Goal: Check status: Check status

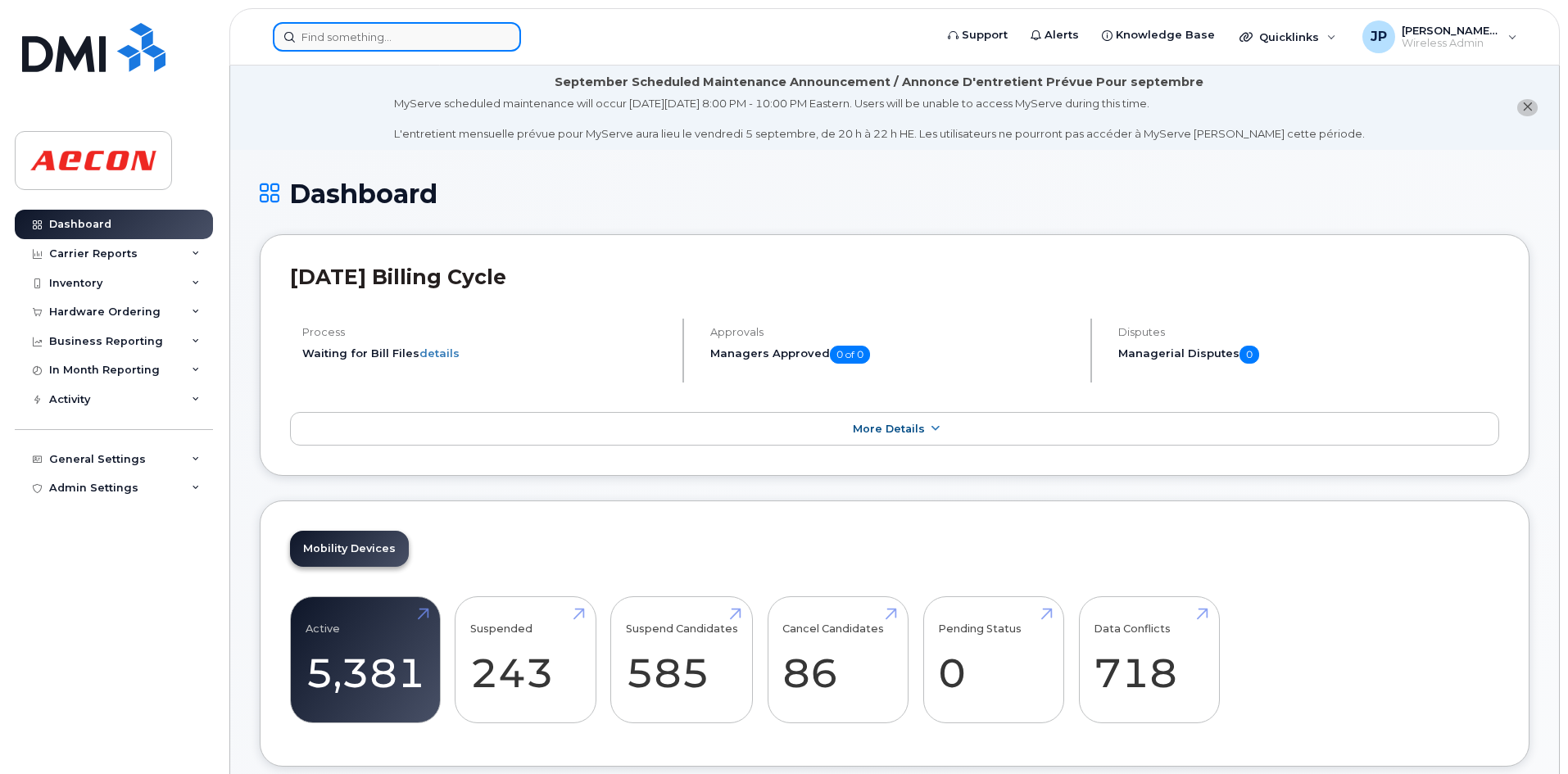
click at [337, 37] on input at bounding box center [397, 36] width 248 height 30
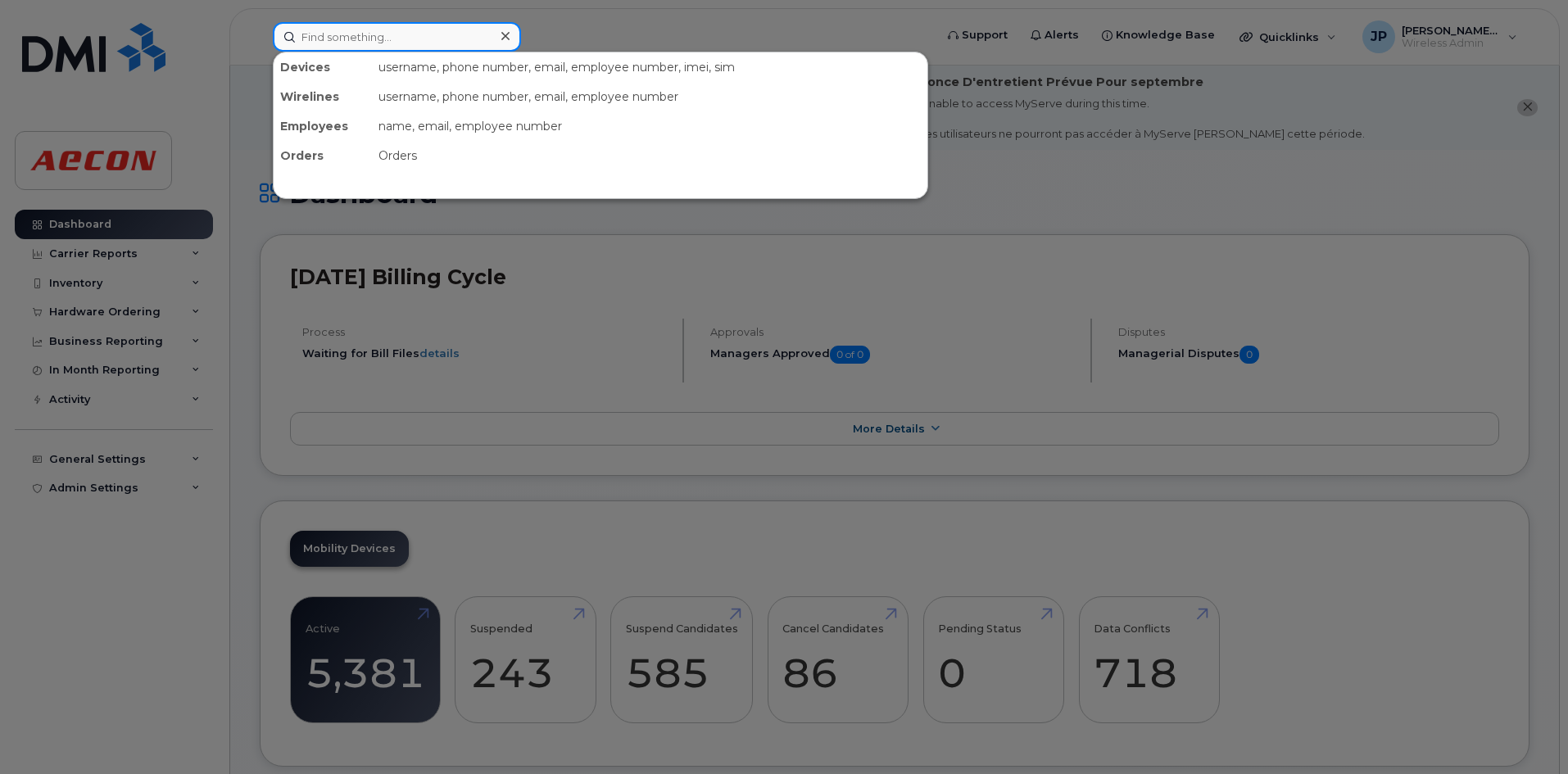
paste input "REQ947550:"
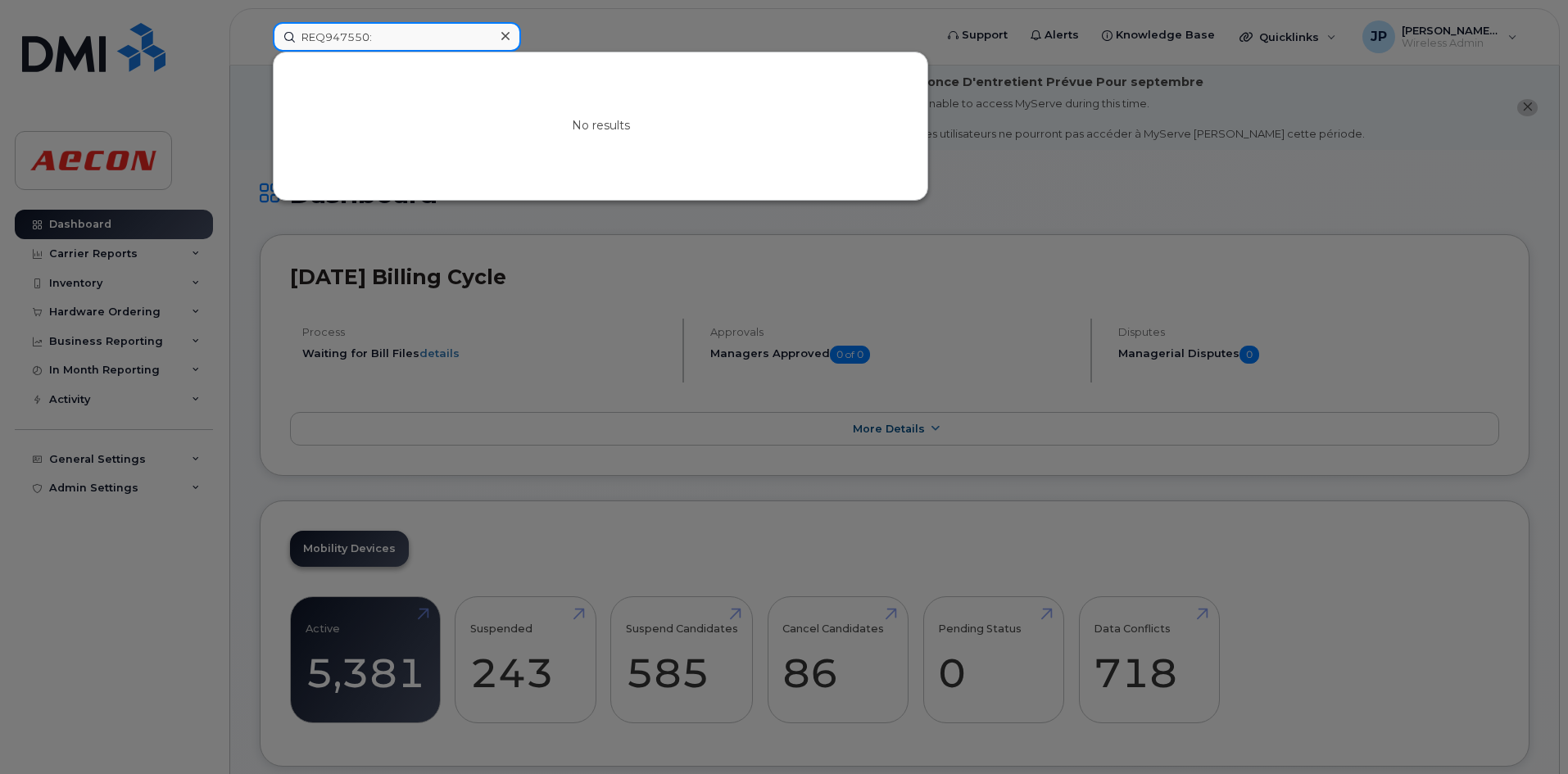
type input "REQ947550:"
click at [507, 34] on icon at bounding box center [506, 36] width 8 height 8
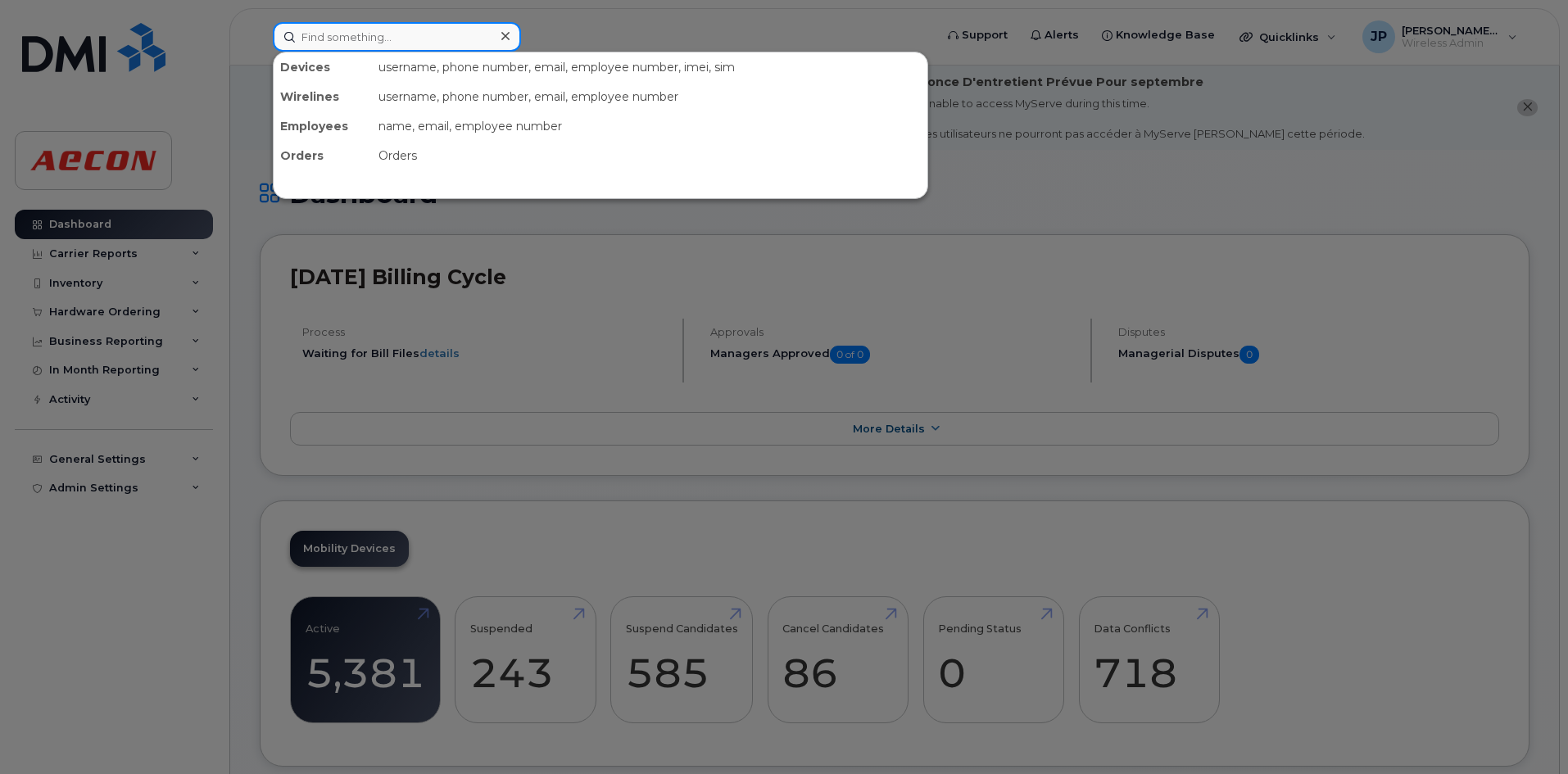
click at [384, 34] on input at bounding box center [397, 36] width 248 height 30
paste input "WO1084128"
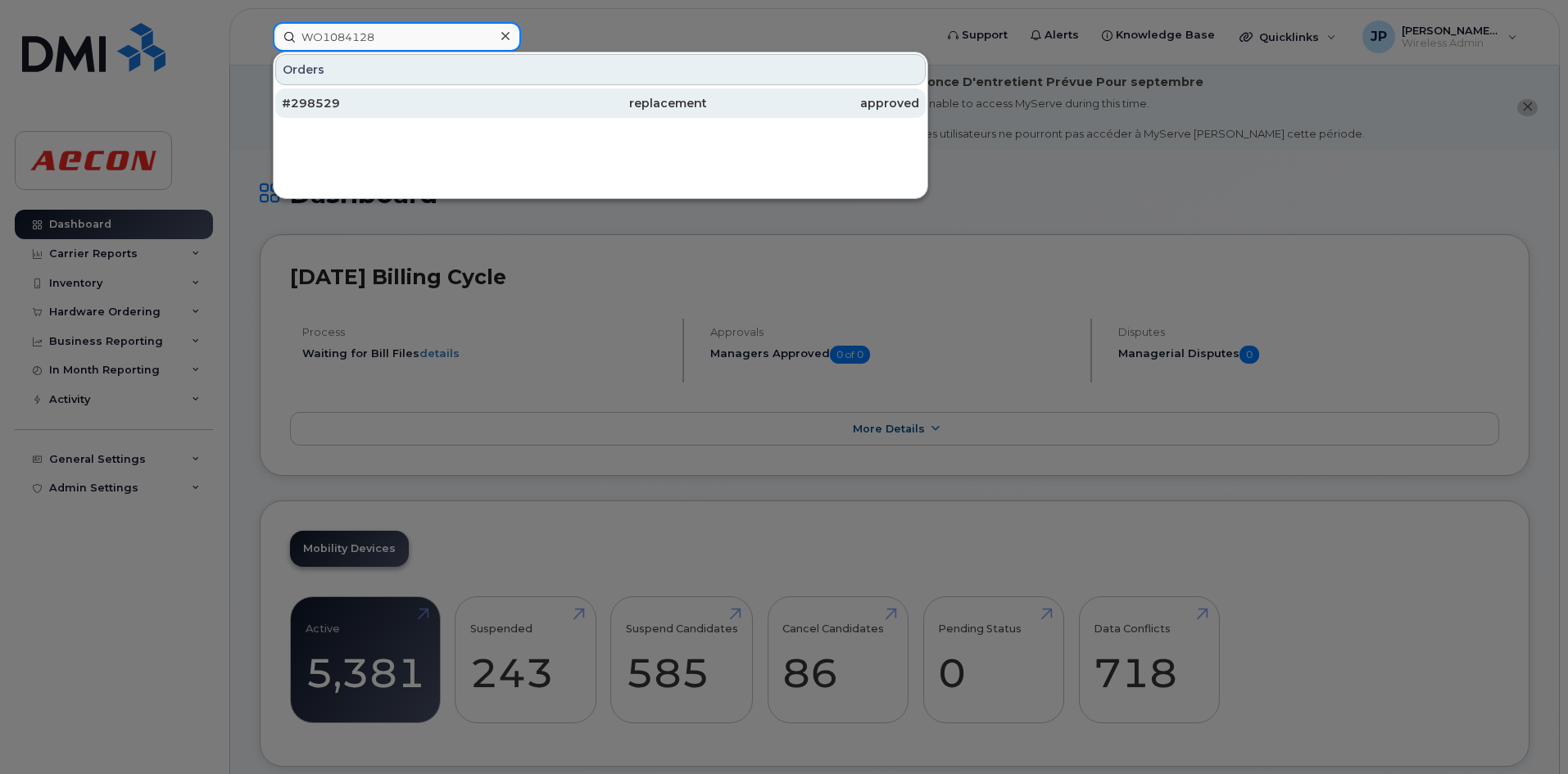
type input "WO1084128"
click at [420, 100] on div "#298529" at bounding box center [388, 103] width 212 height 16
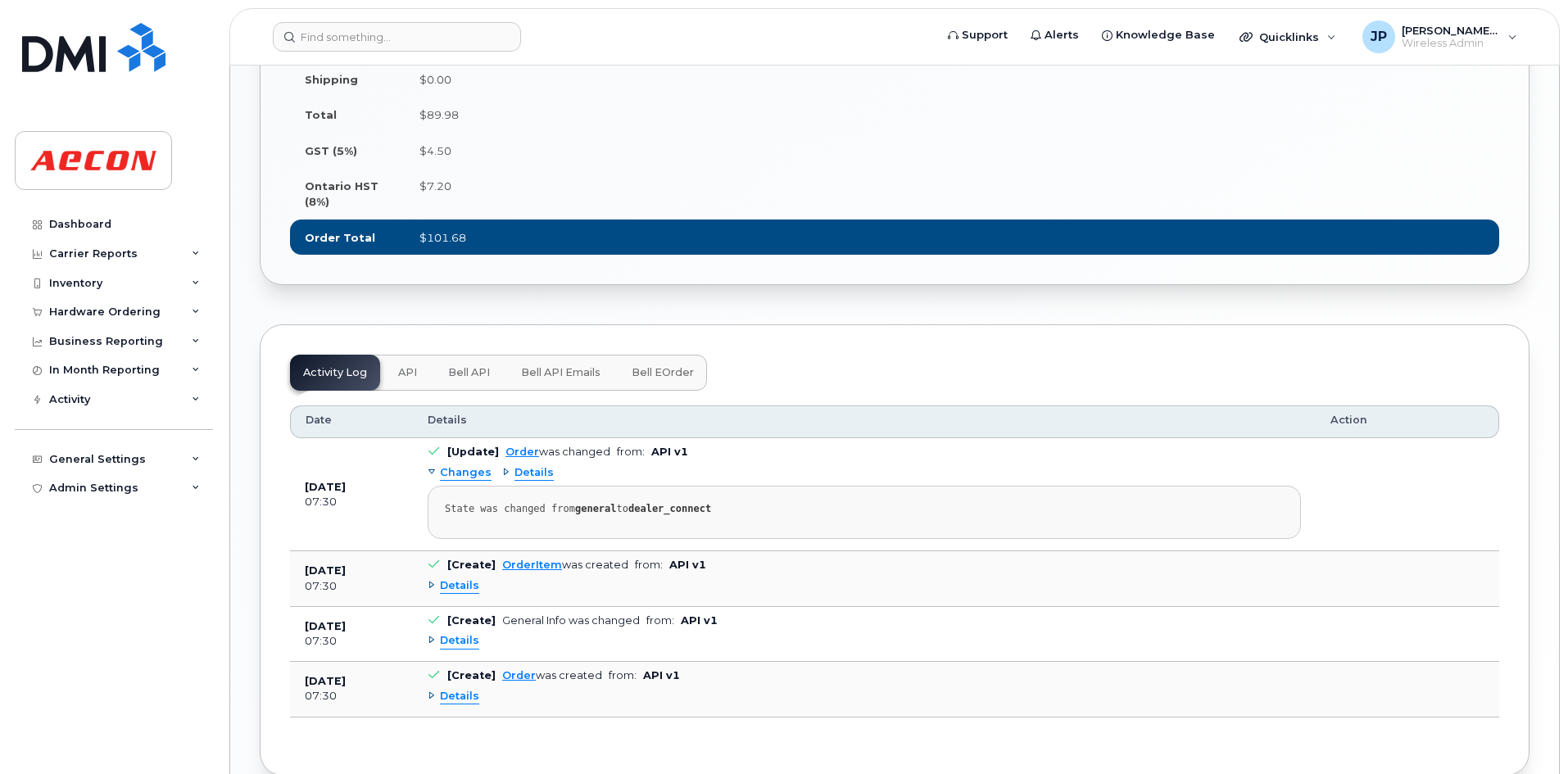
scroll to position [1183, 0]
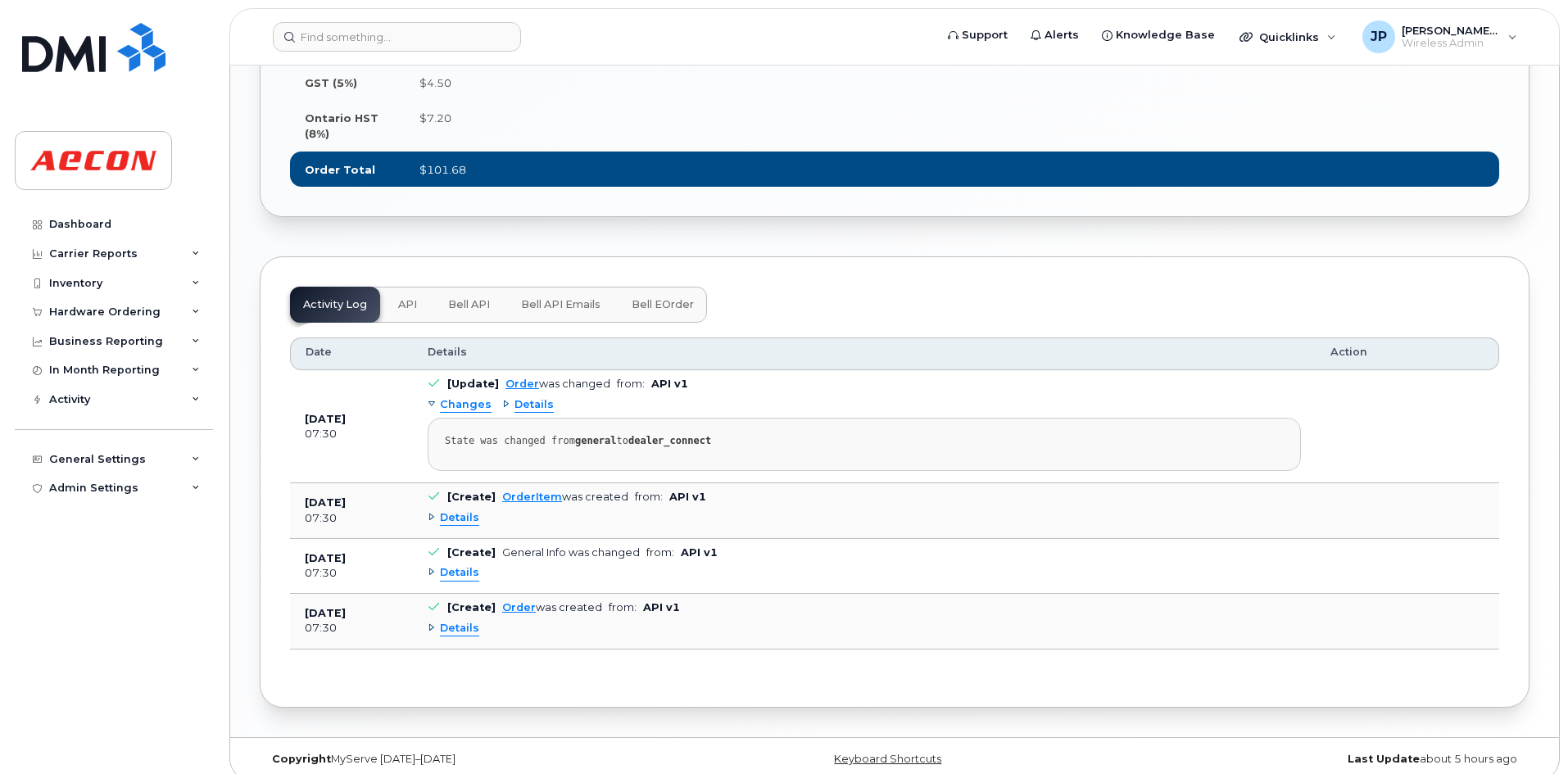
click at [431, 397] on div "Changes" at bounding box center [459, 404] width 64 height 15
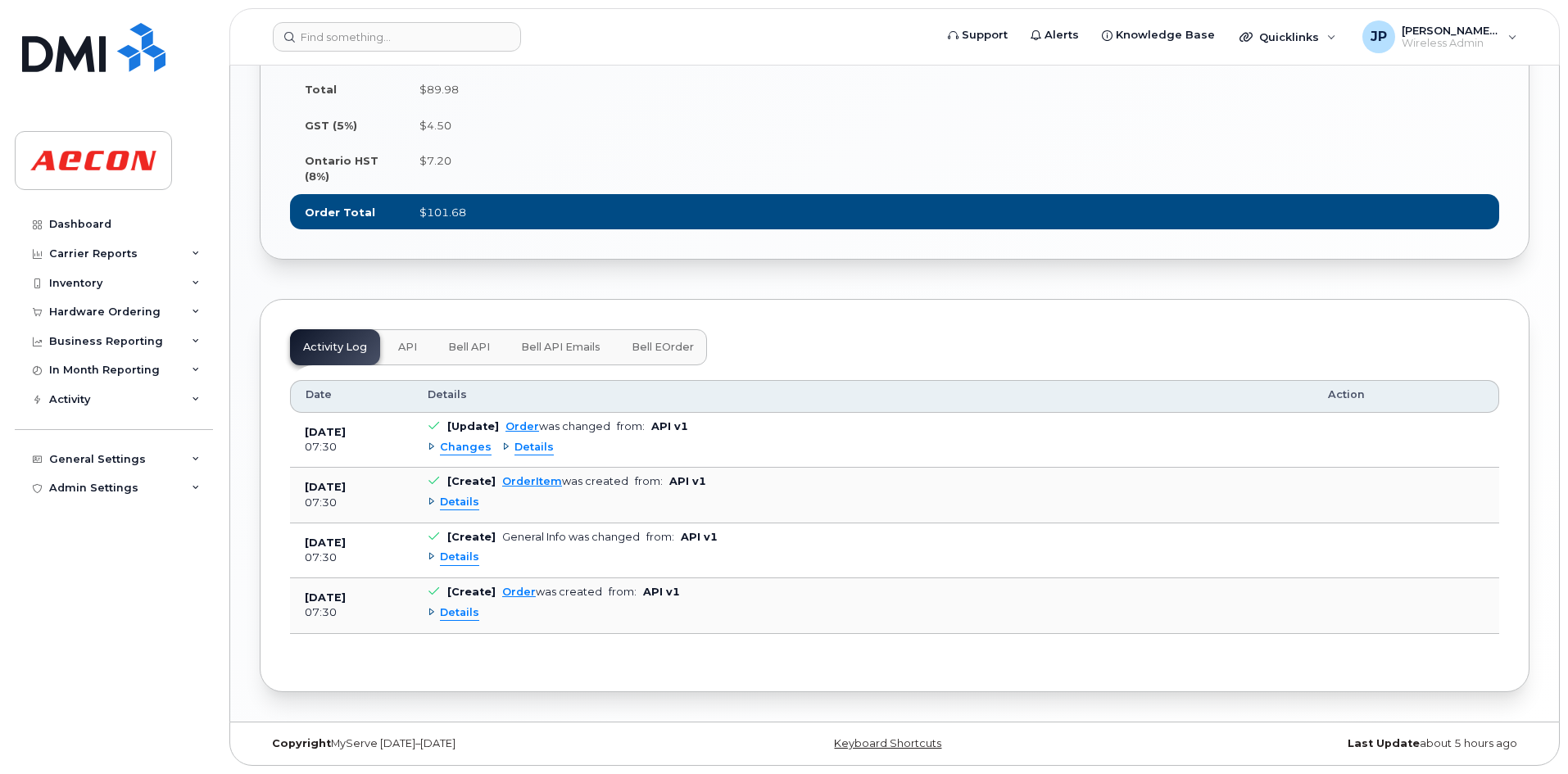
scroll to position [1125, 0]
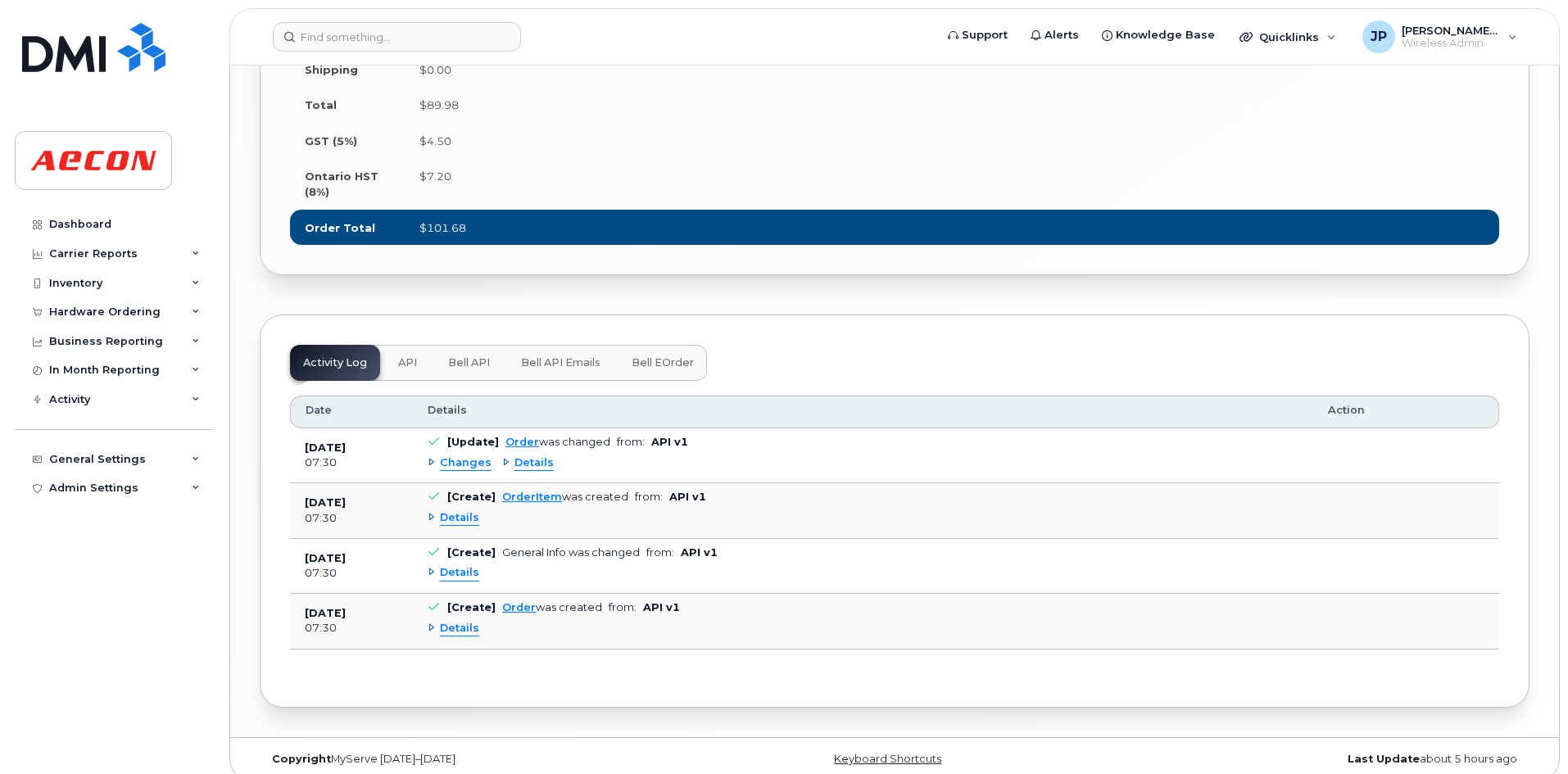
click at [427, 455] on div "Changes" at bounding box center [459, 463] width 64 height 15
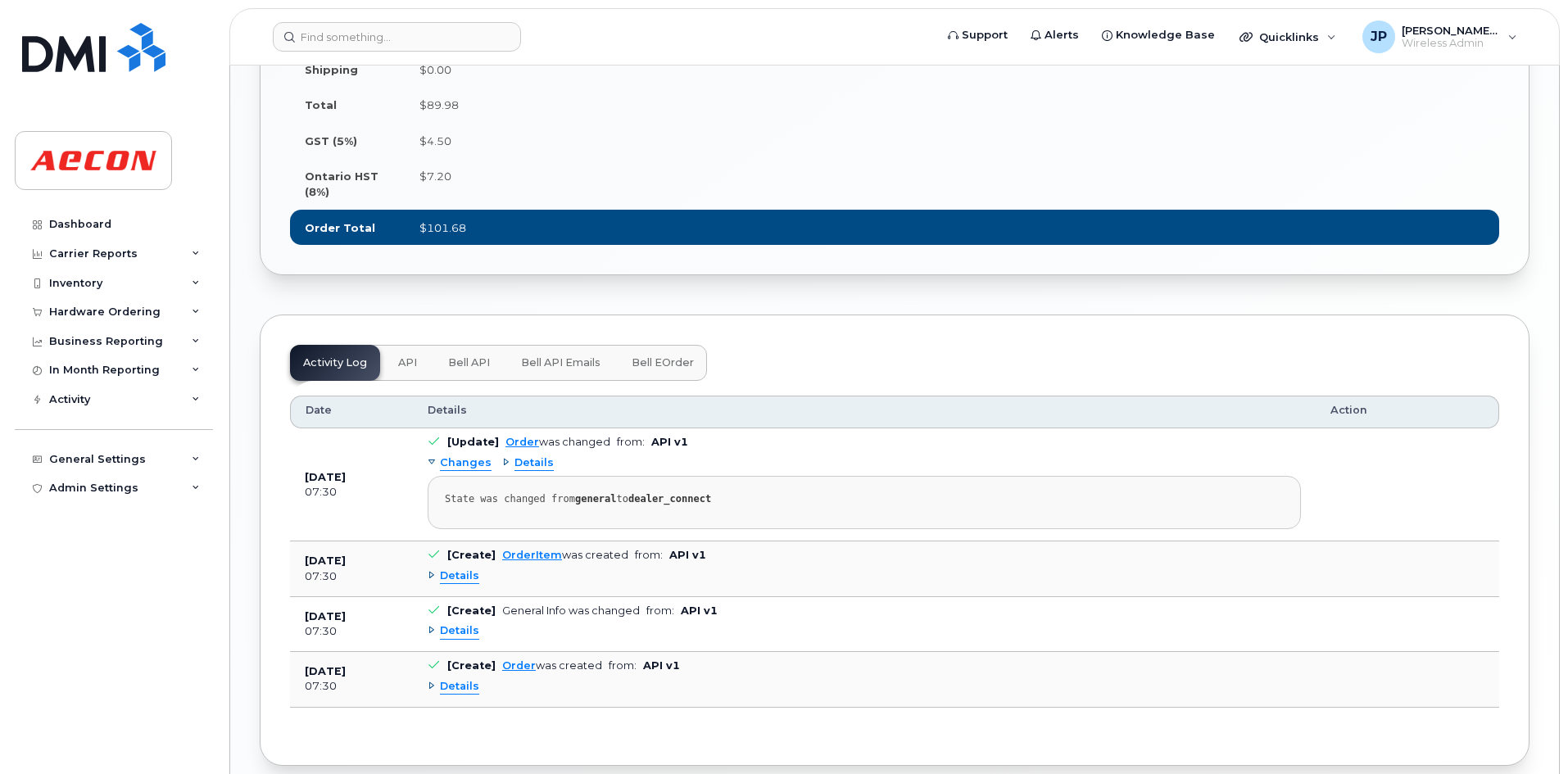
scroll to position [1183, 0]
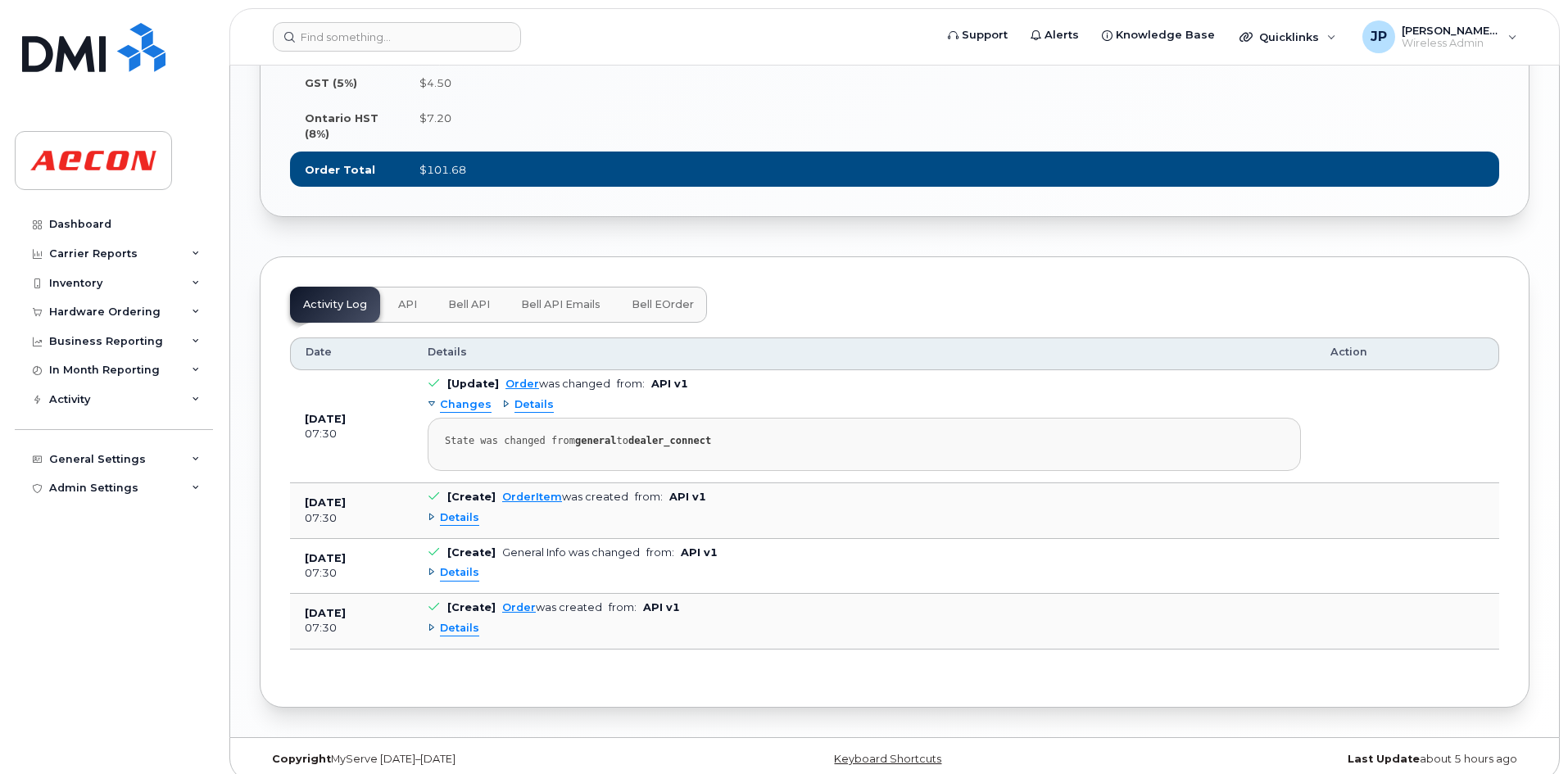
click at [506, 397] on div "Details" at bounding box center [528, 404] width 52 height 15
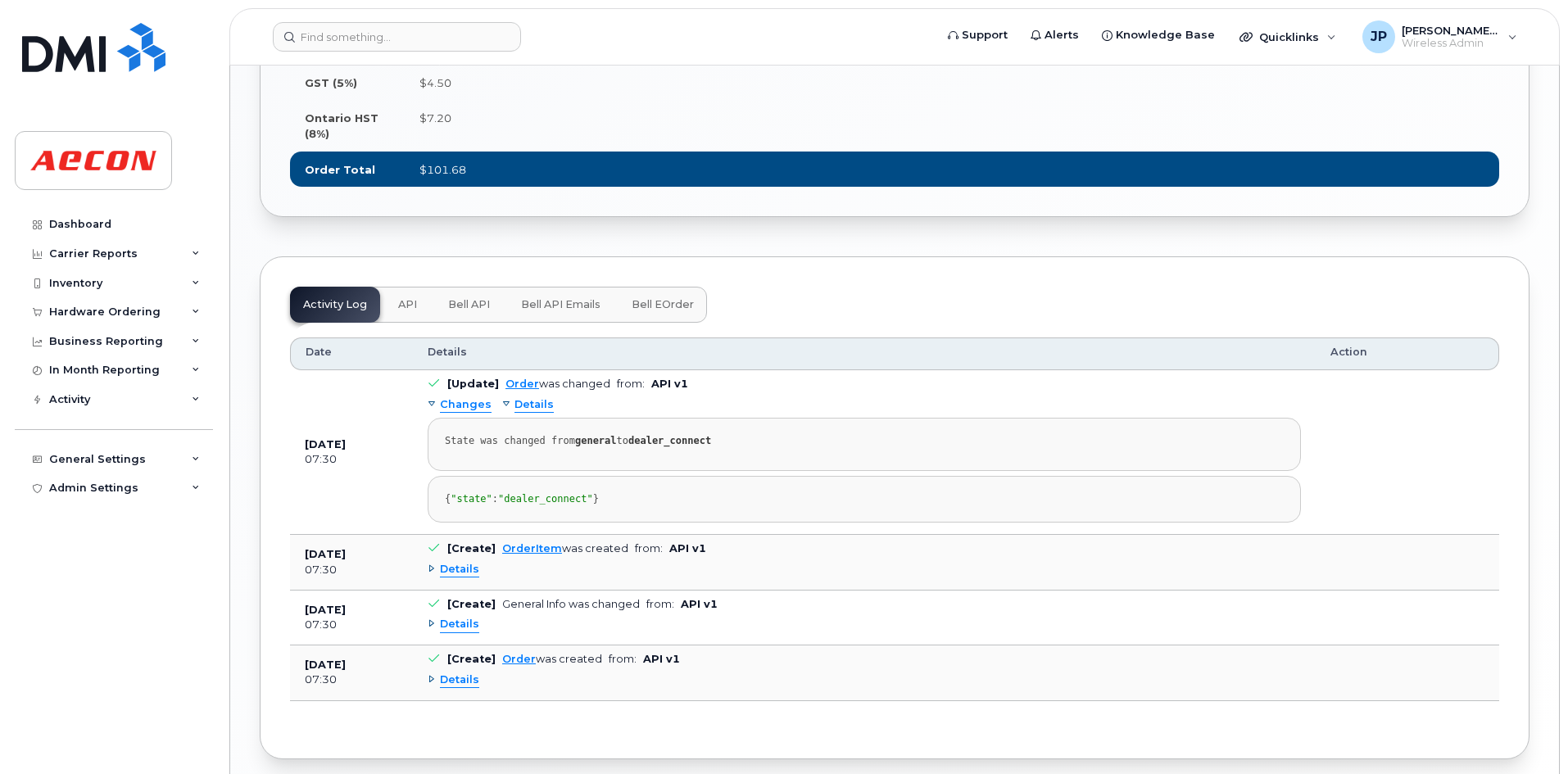
click at [506, 397] on div "Details" at bounding box center [528, 404] width 52 height 15
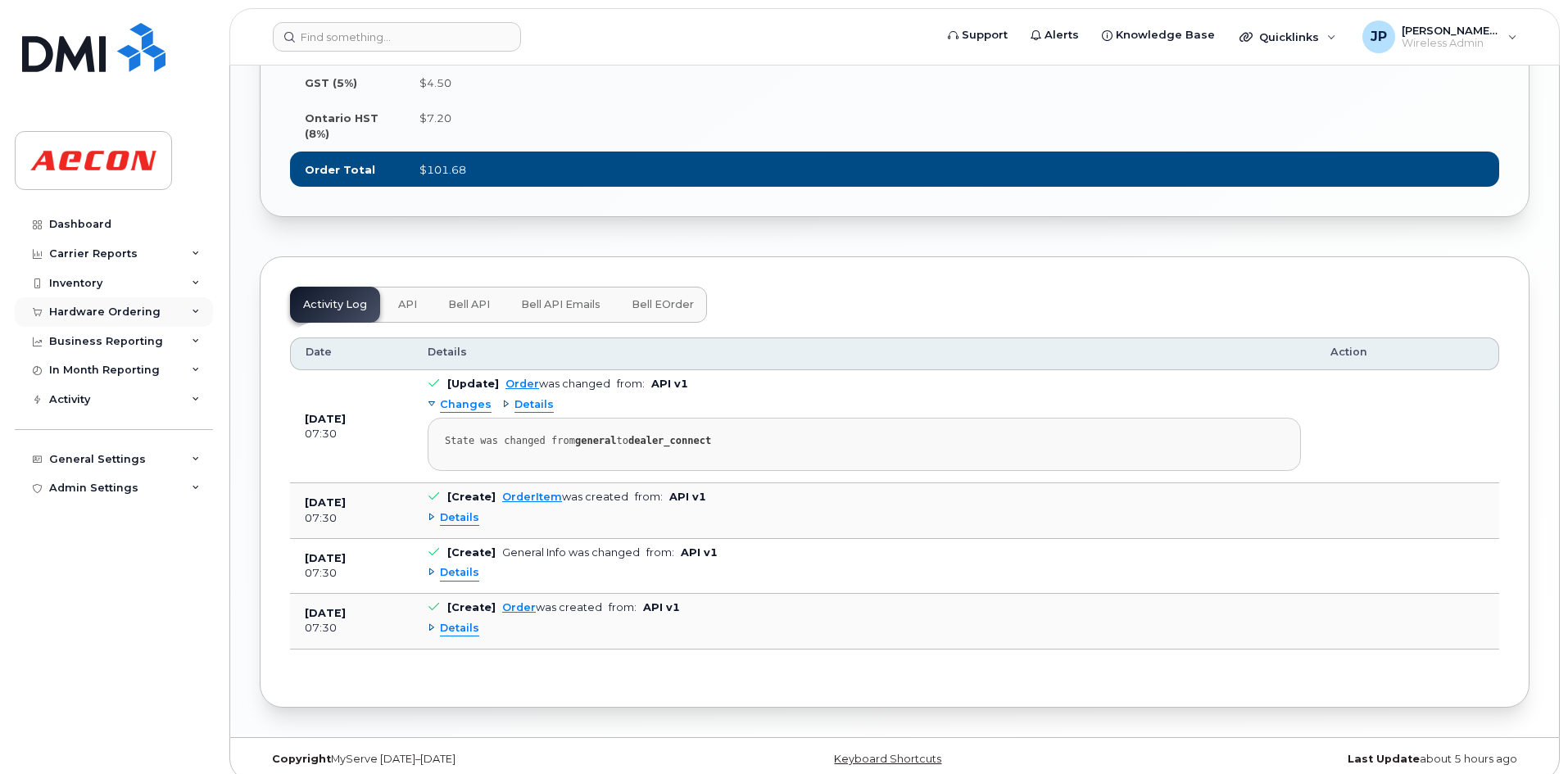
click at [116, 310] on div "Hardware Ordering" at bounding box center [105, 312] width 111 height 14
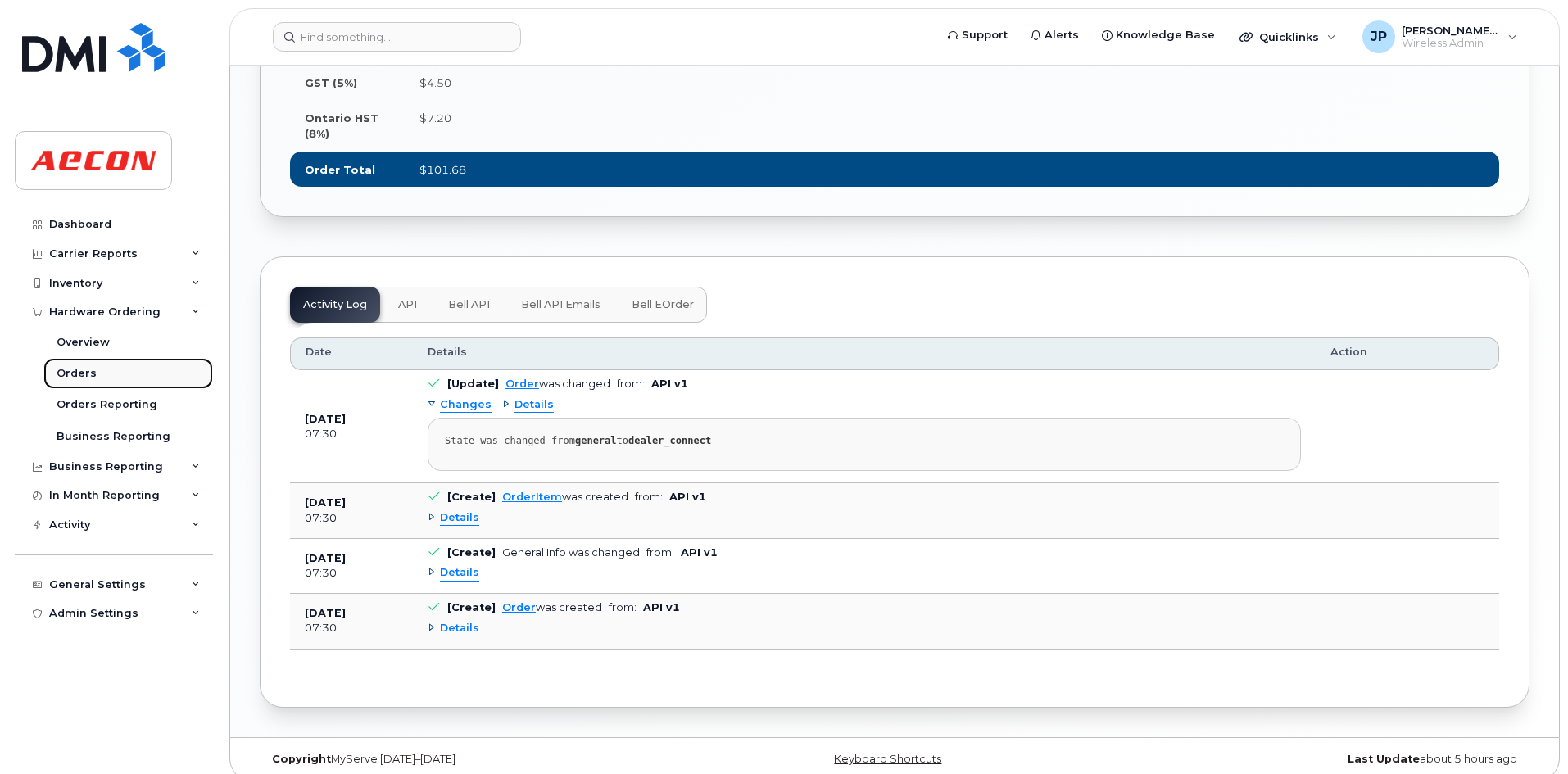
click at [100, 372] on link "Orders" at bounding box center [128, 373] width 170 height 31
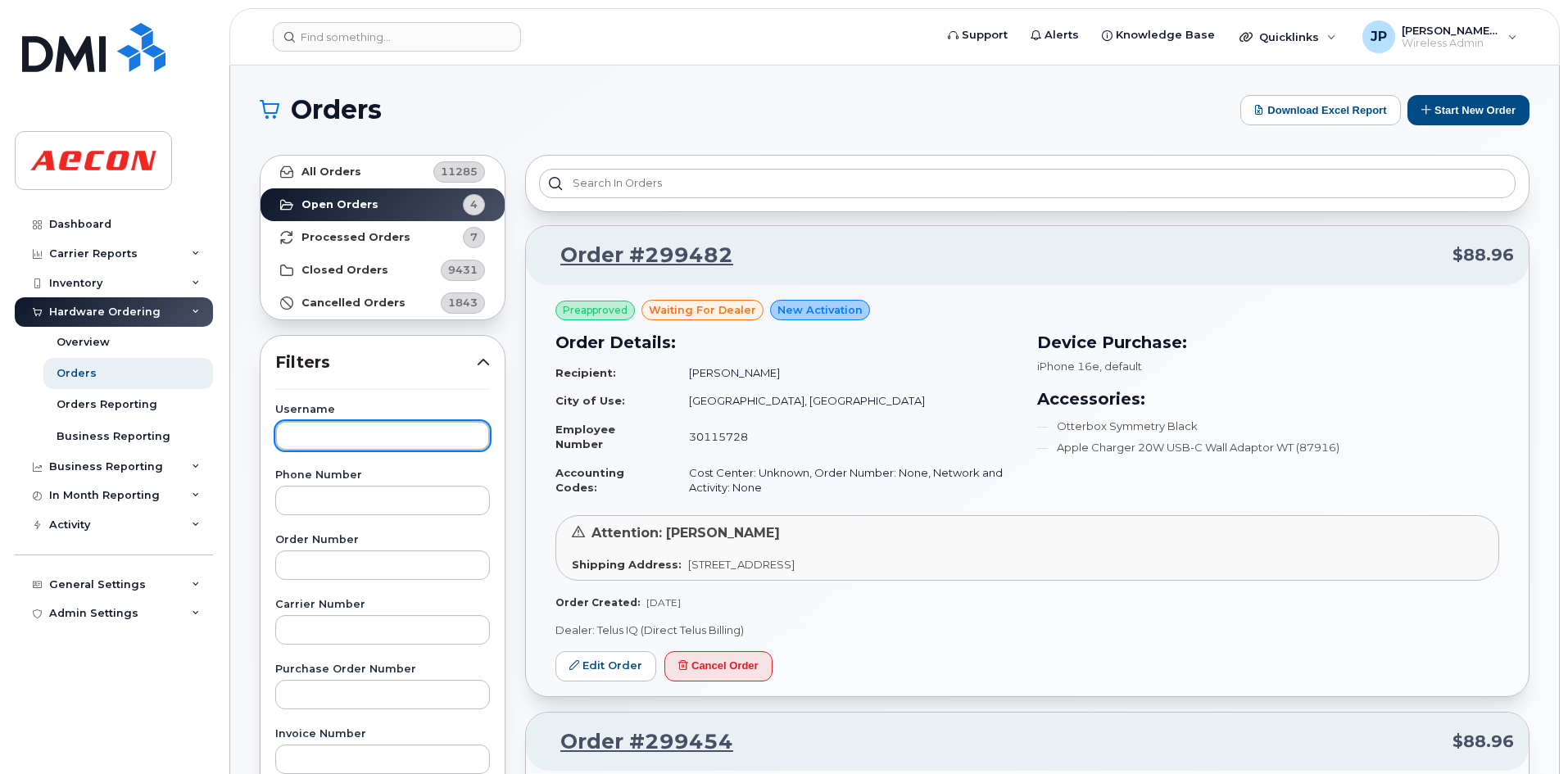
paste input "Matthew Hibbitt"
click at [294, 437] on input "Matthew Hibbitt" at bounding box center [383, 436] width 214 height 30
type input "Matthew Hibbitt"
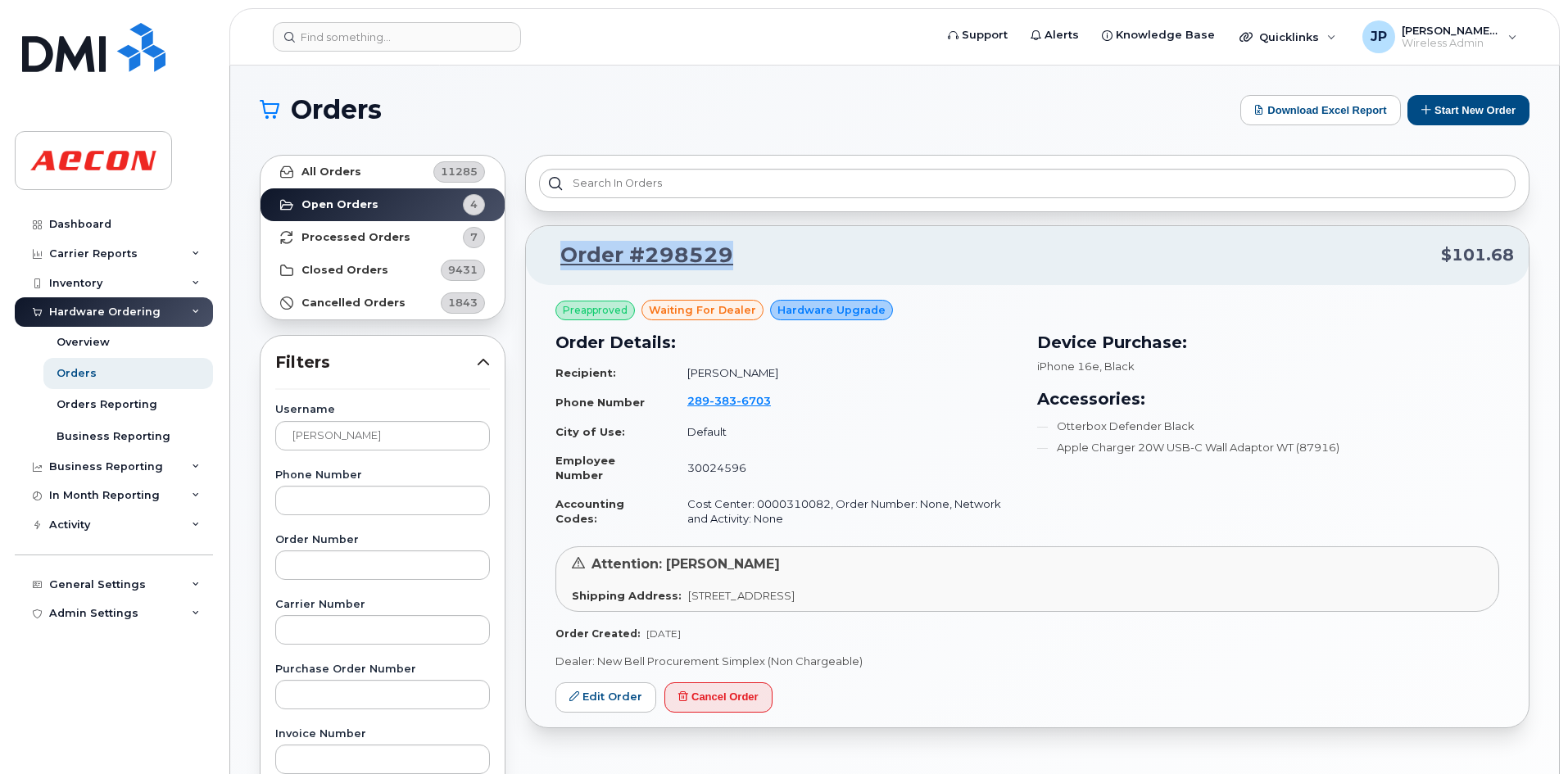
drag, startPoint x: 739, startPoint y: 257, endPoint x: 556, endPoint y: 257, distance: 183.0
click at [556, 257] on p "Order #298529 $101.68" at bounding box center [1027, 255] width 973 height 30
copy link "Order #298529"
click at [377, 180] on link "All Orders 11285" at bounding box center [382, 171] width 244 height 33
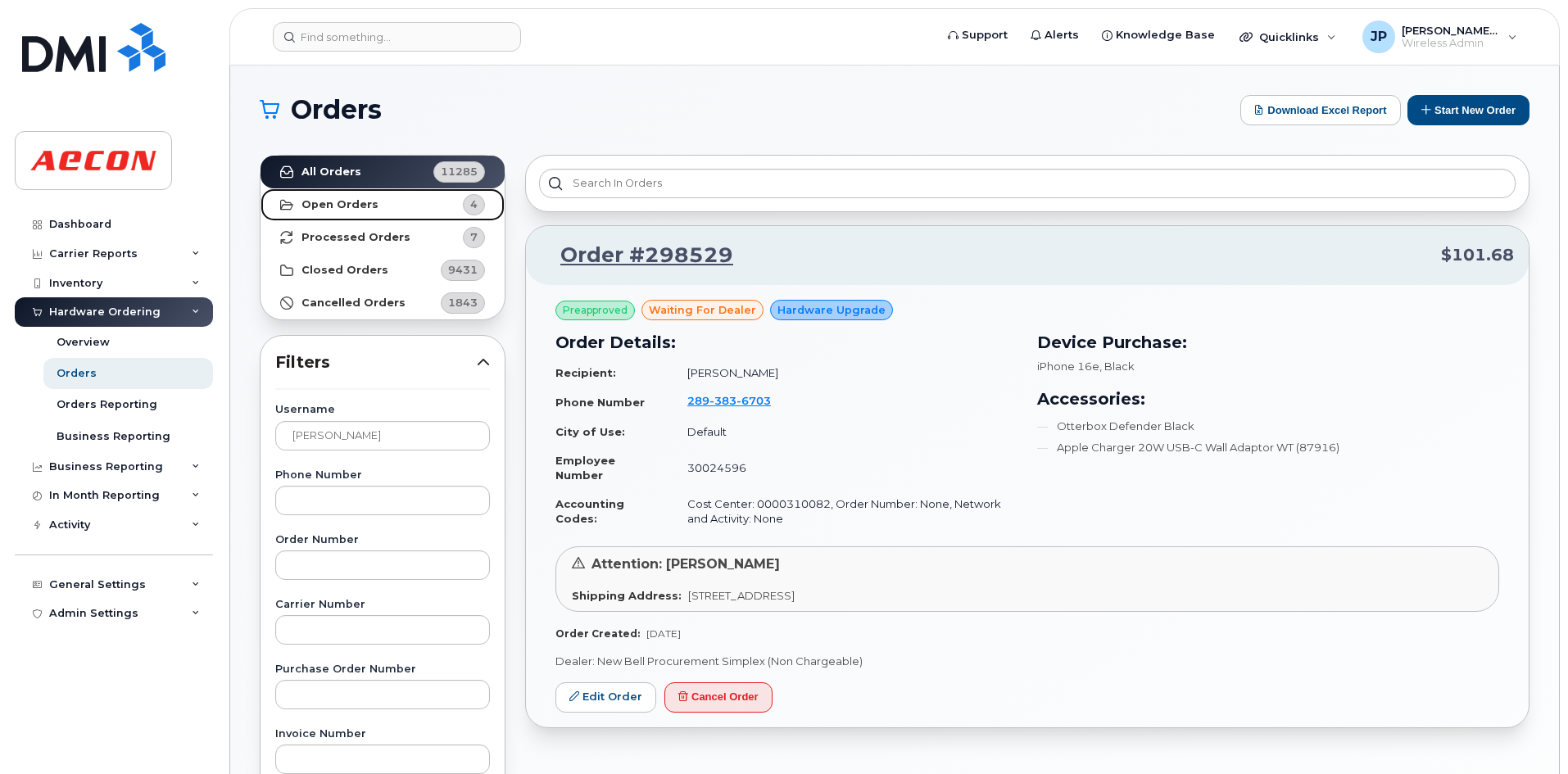
click at [386, 206] on link "Open Orders 4" at bounding box center [382, 204] width 244 height 33
